Goal: Navigation & Orientation: Find specific page/section

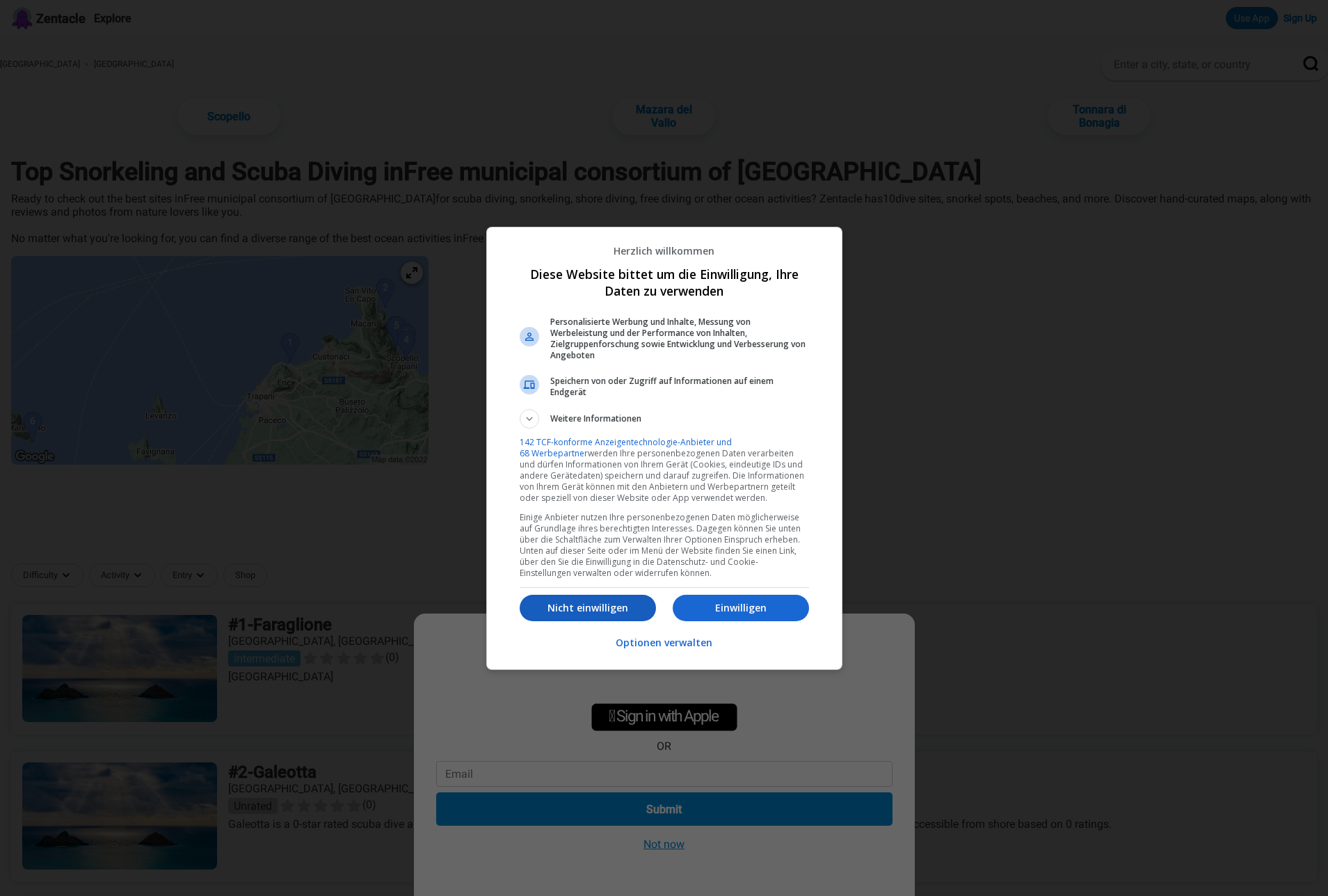
click at [618, 606] on p "Nicht einwilligen" at bounding box center [587, 608] width 137 height 14
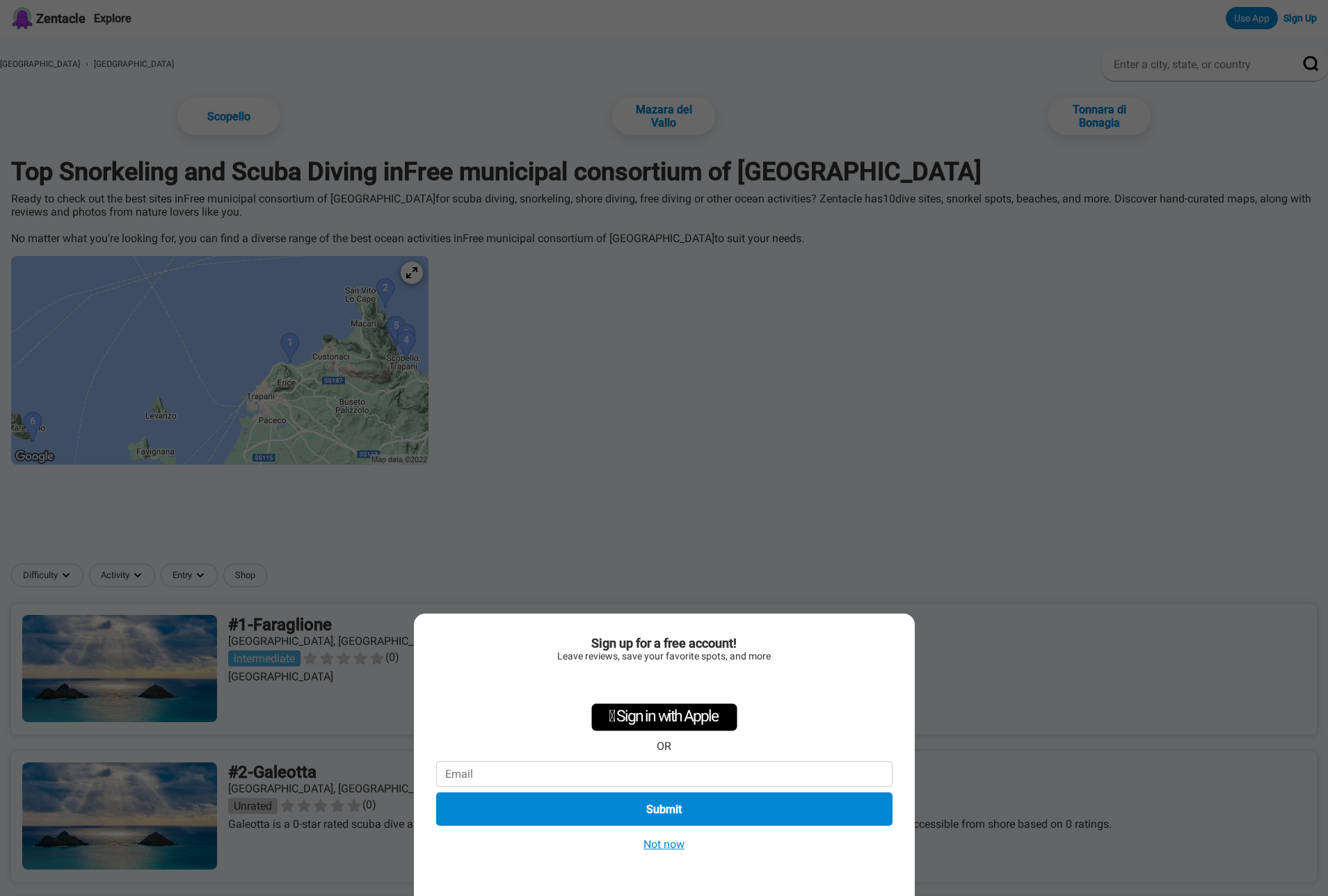
click at [670, 840] on button "Not now" at bounding box center [664, 844] width 49 height 14
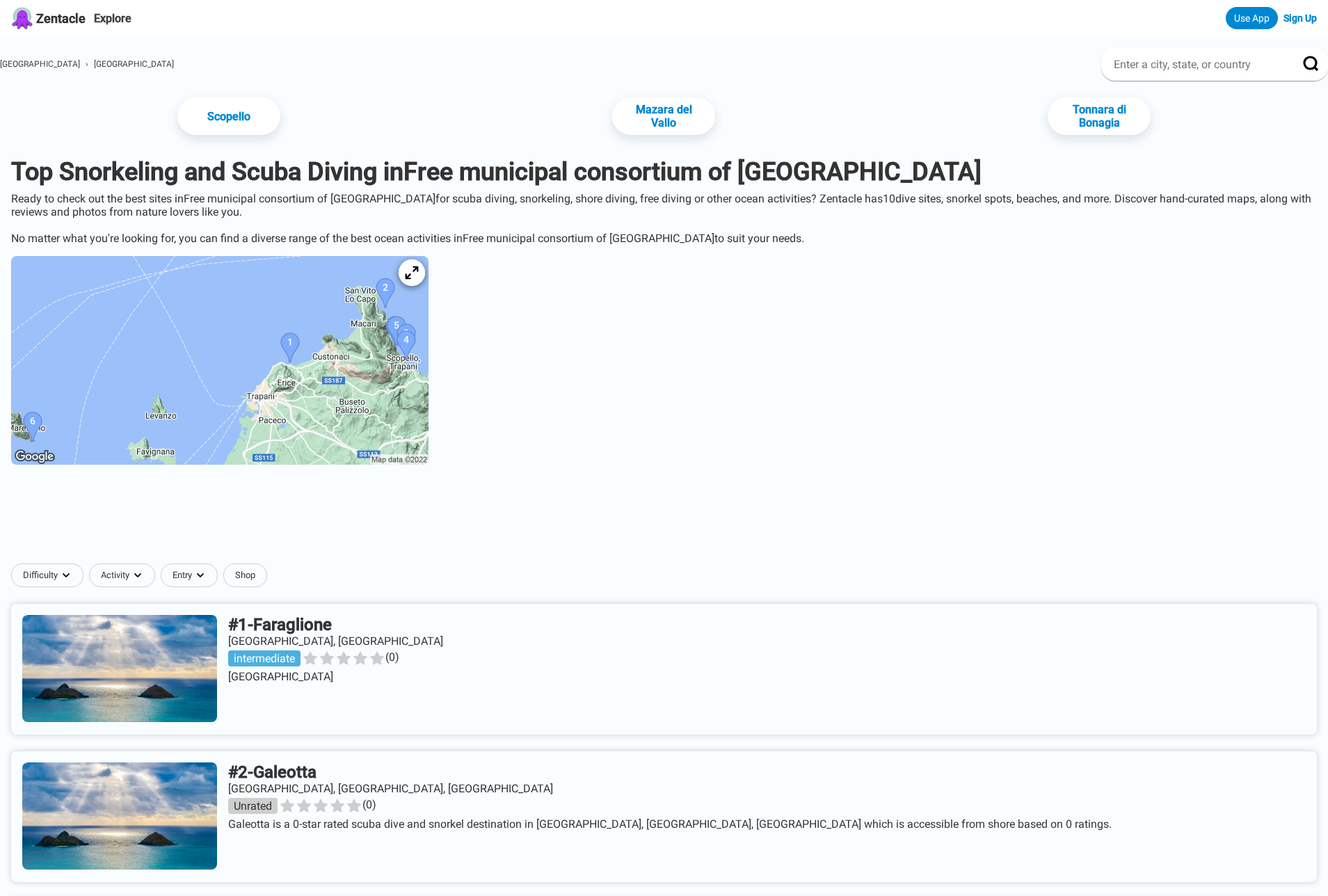
click at [418, 266] on icon at bounding box center [411, 273] width 14 height 14
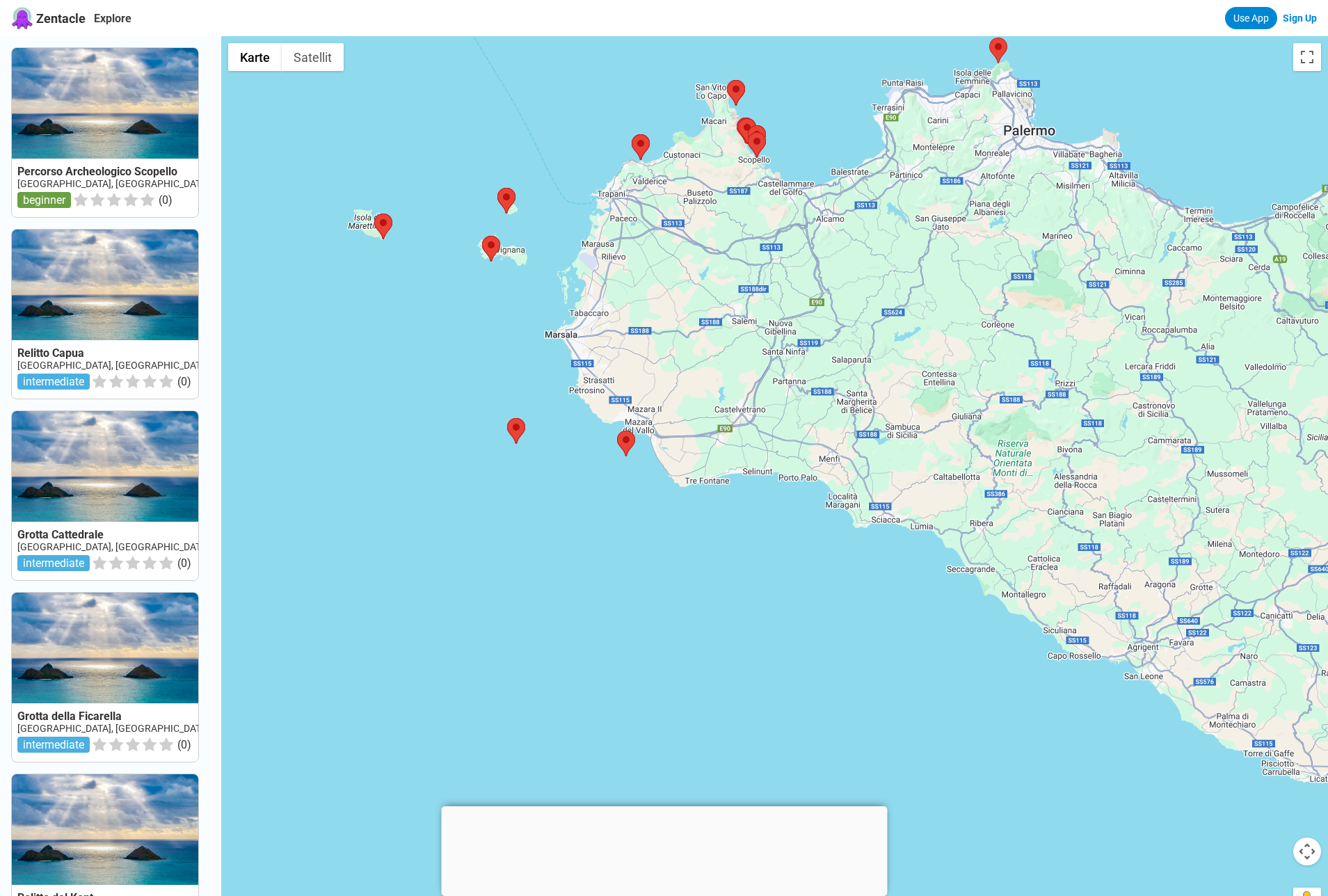
drag, startPoint x: 840, startPoint y: 741, endPoint x: 809, endPoint y: 458, distance: 284.7
click at [809, 458] on div at bounding box center [775, 484] width 1107 height 896
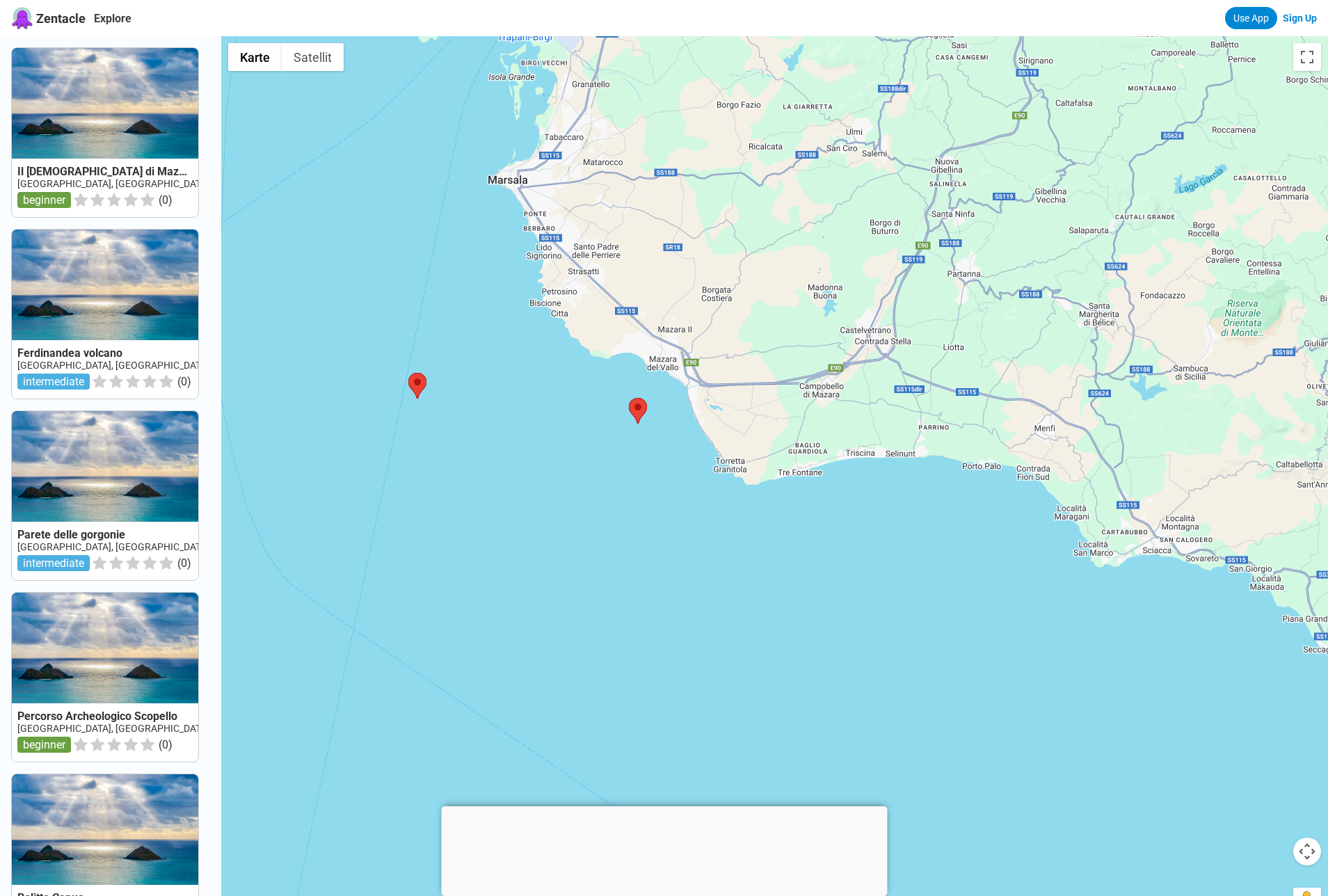
drag, startPoint x: 522, startPoint y: 372, endPoint x: 724, endPoint y: 362, distance: 202.2
click at [724, 362] on div at bounding box center [775, 484] width 1107 height 896
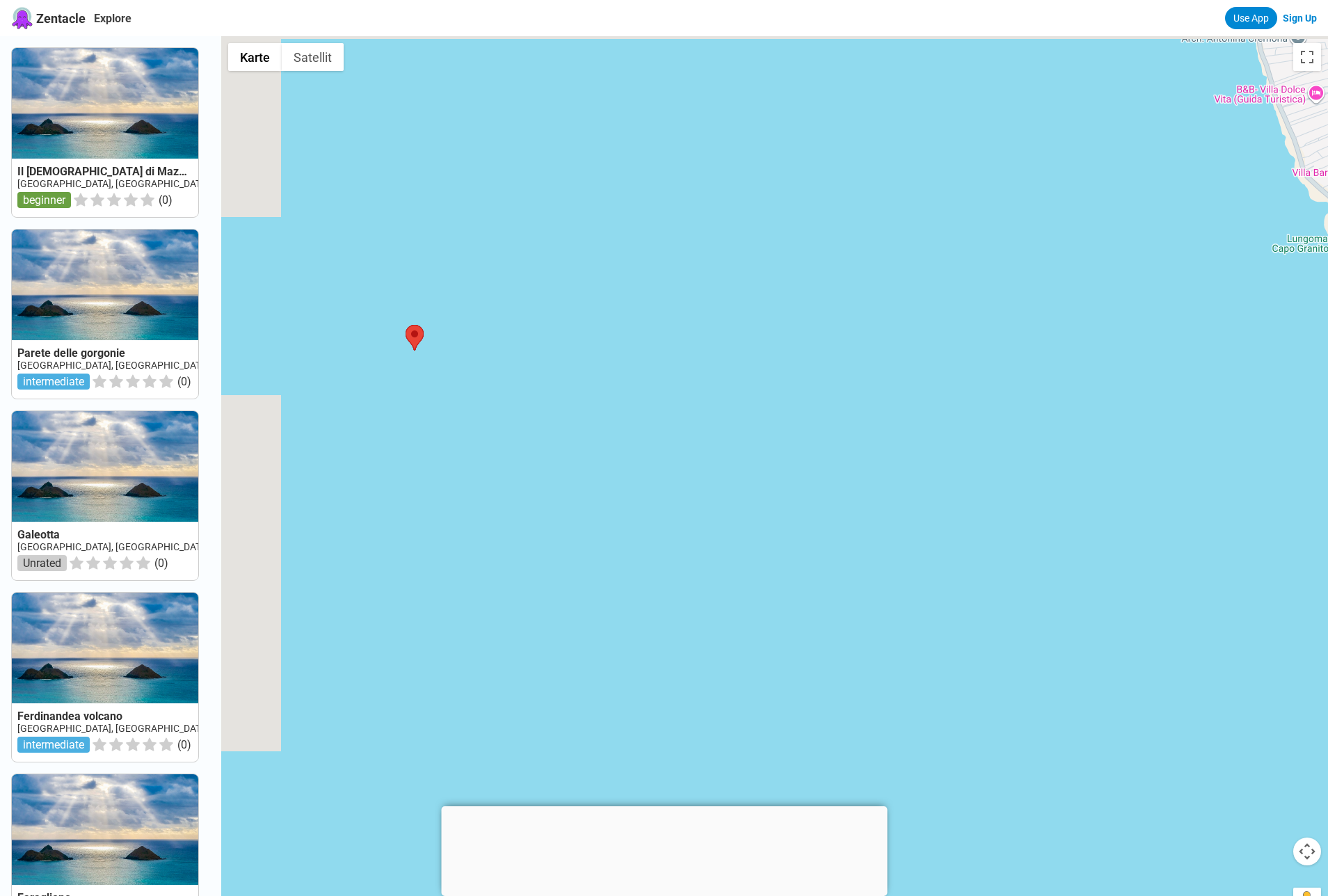
drag, startPoint x: 532, startPoint y: 372, endPoint x: 1061, endPoint y: 442, distance: 533.6
click at [1061, 442] on div at bounding box center [775, 484] width 1107 height 896
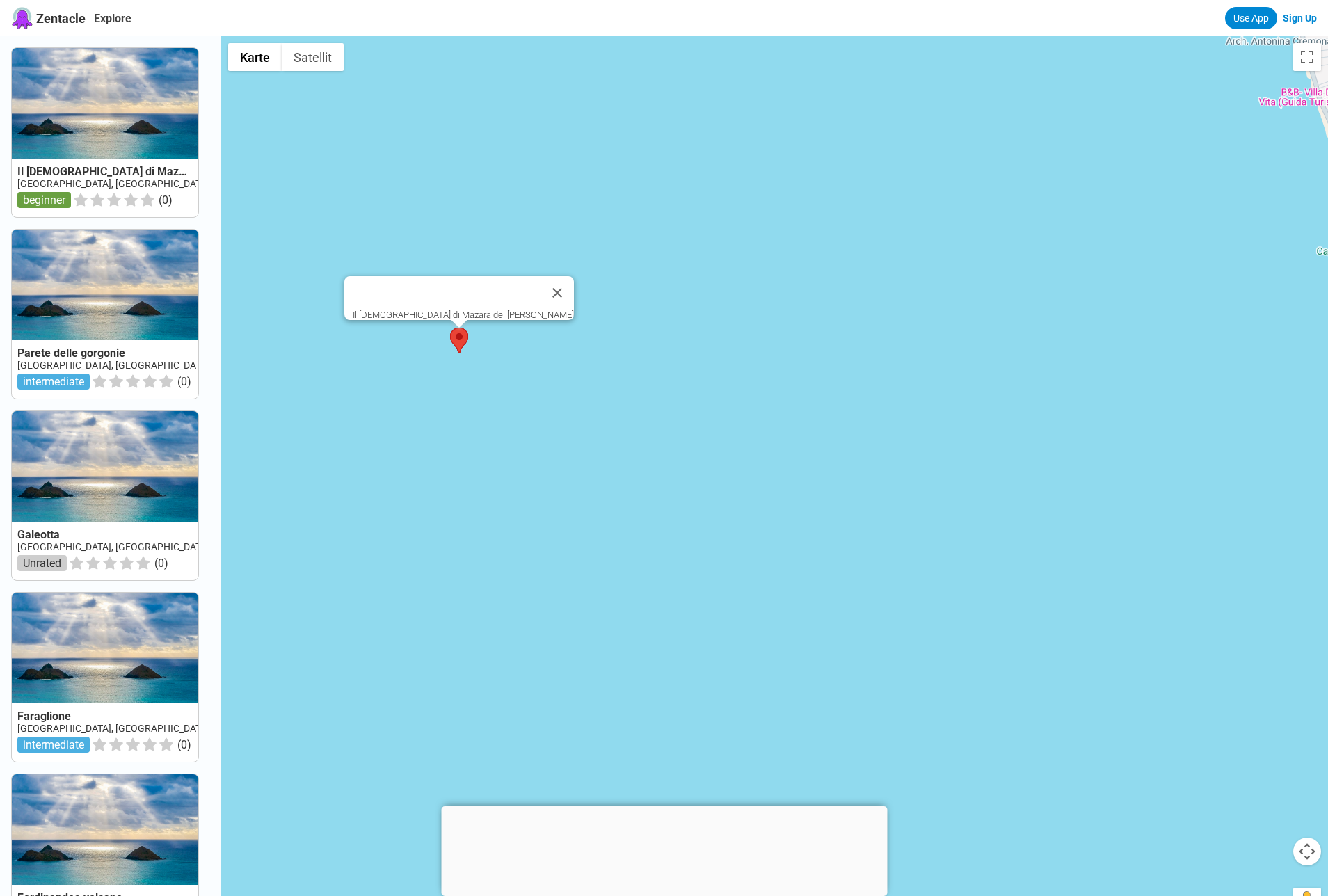
click at [450, 328] on area at bounding box center [450, 328] width 0 height 0
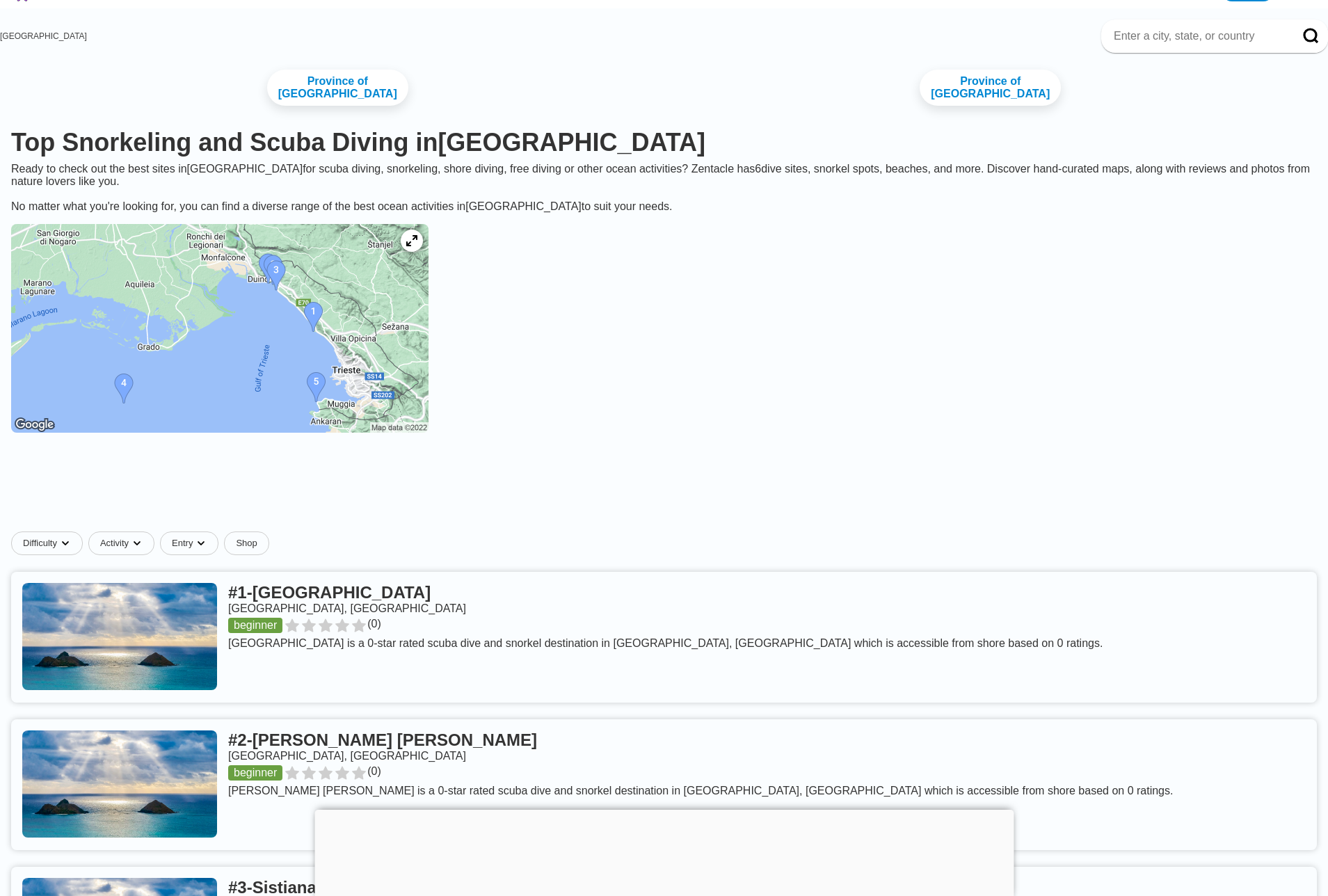
scroll to position [32, 0]
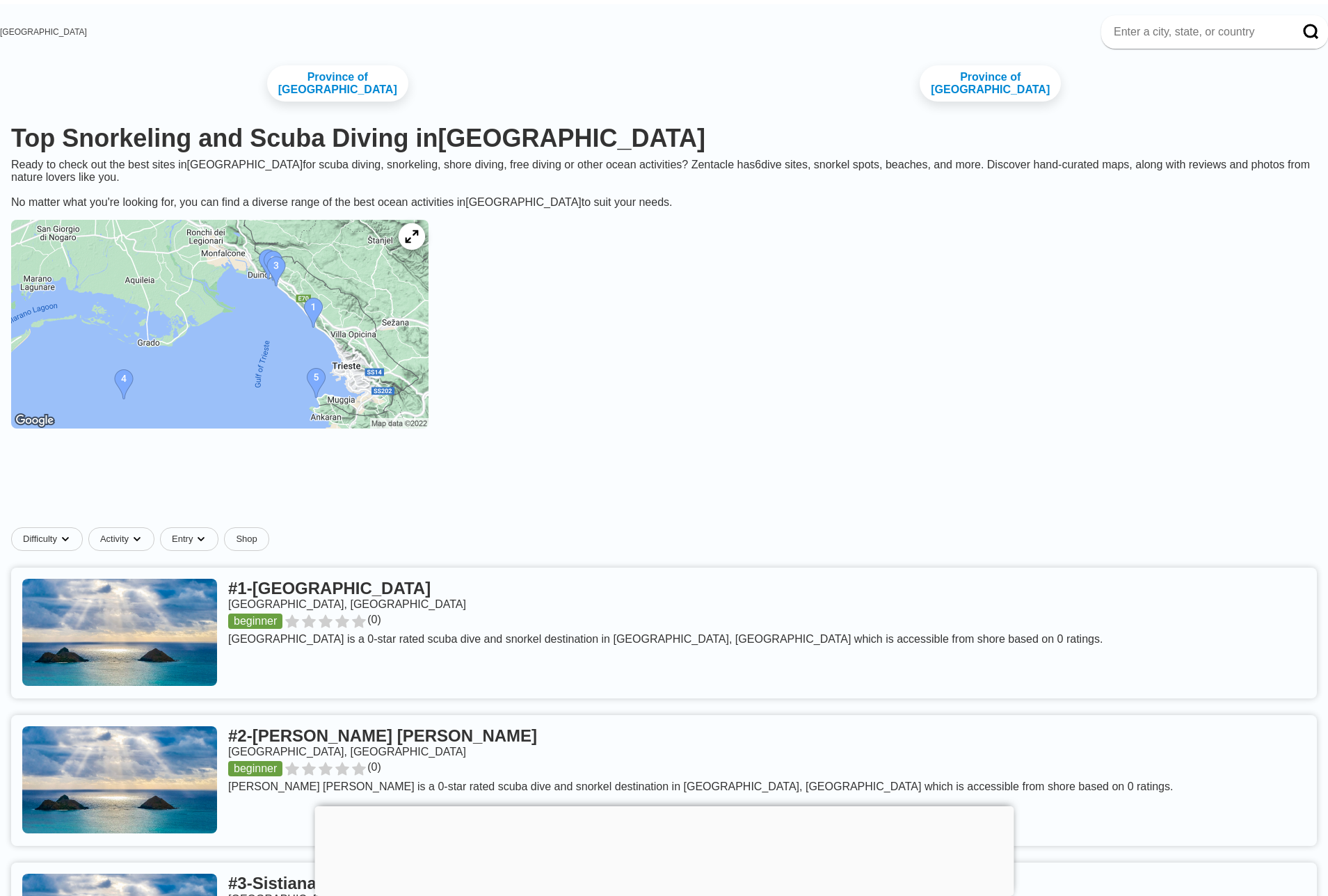
click at [418, 232] on icon at bounding box center [411, 237] width 14 height 14
